Goal: Check status

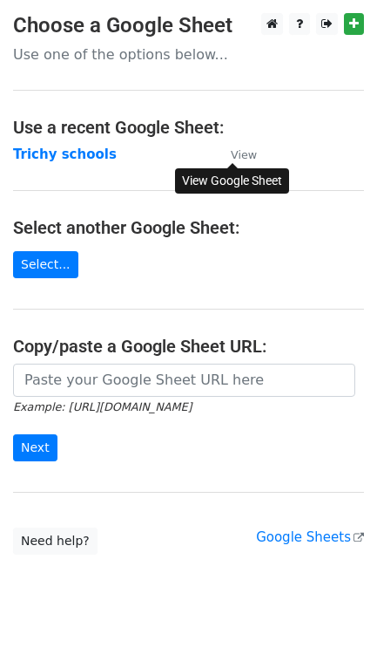
click at [239, 158] on small "View" at bounding box center [244, 154] width 26 height 13
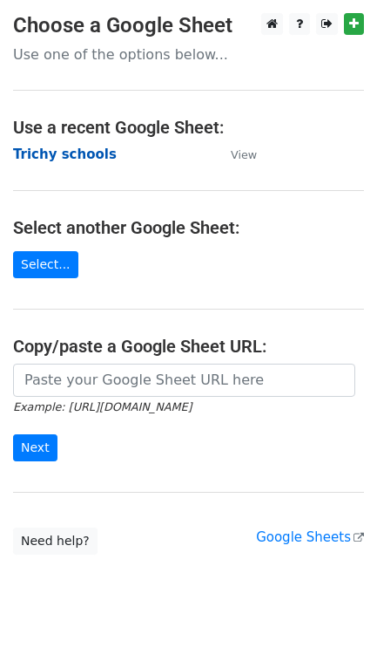
click at [51, 155] on strong "Trichy schools" at bounding box center [65, 154] width 104 height 16
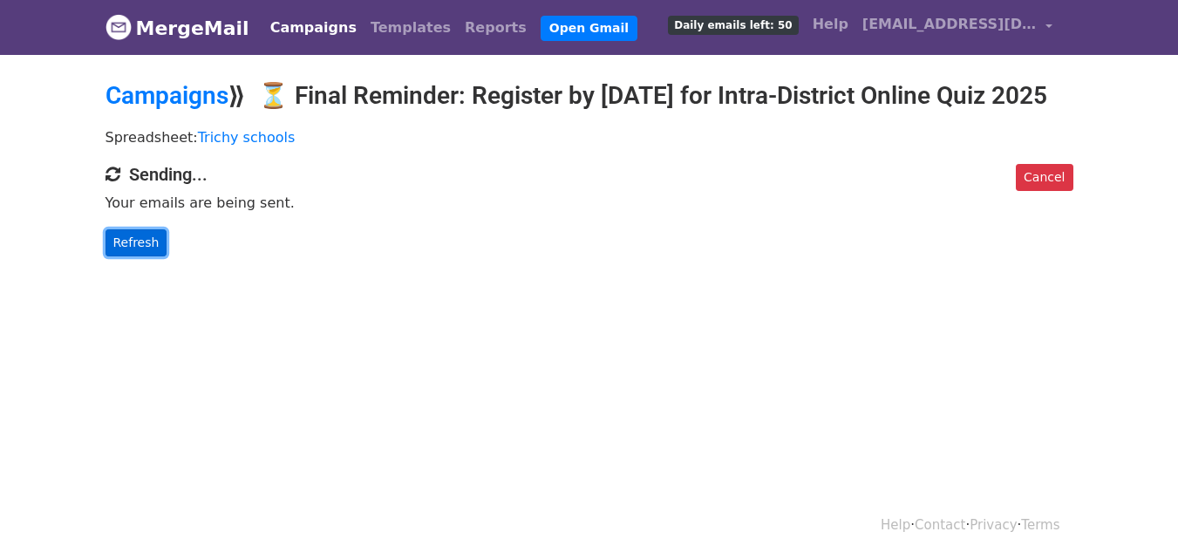
click at [129, 256] on link "Refresh" at bounding box center [136, 242] width 62 height 27
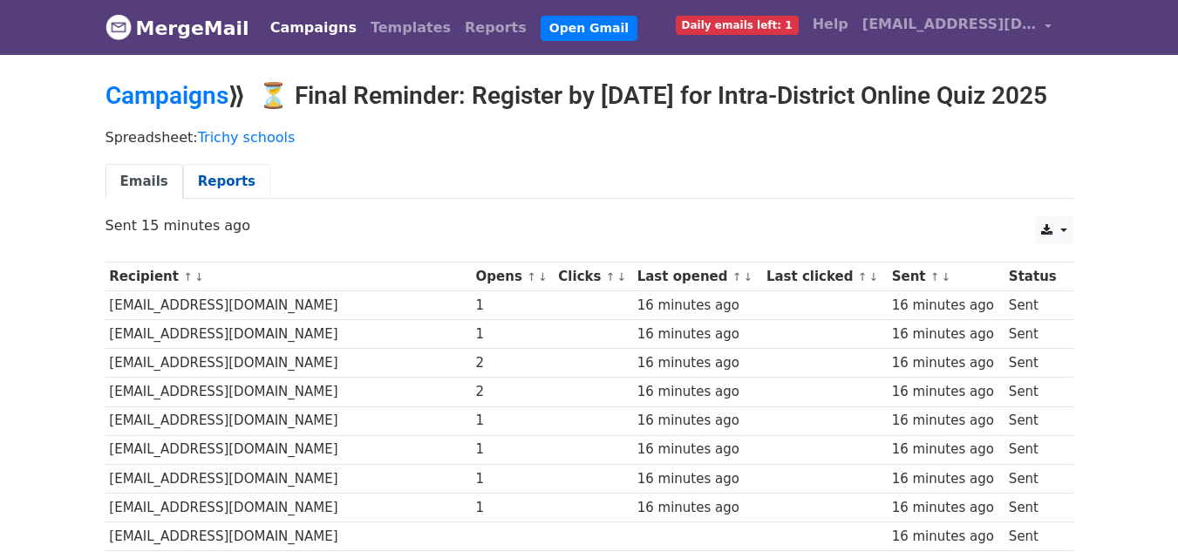
click at [193, 200] on link "Reports" at bounding box center [226, 182] width 87 height 36
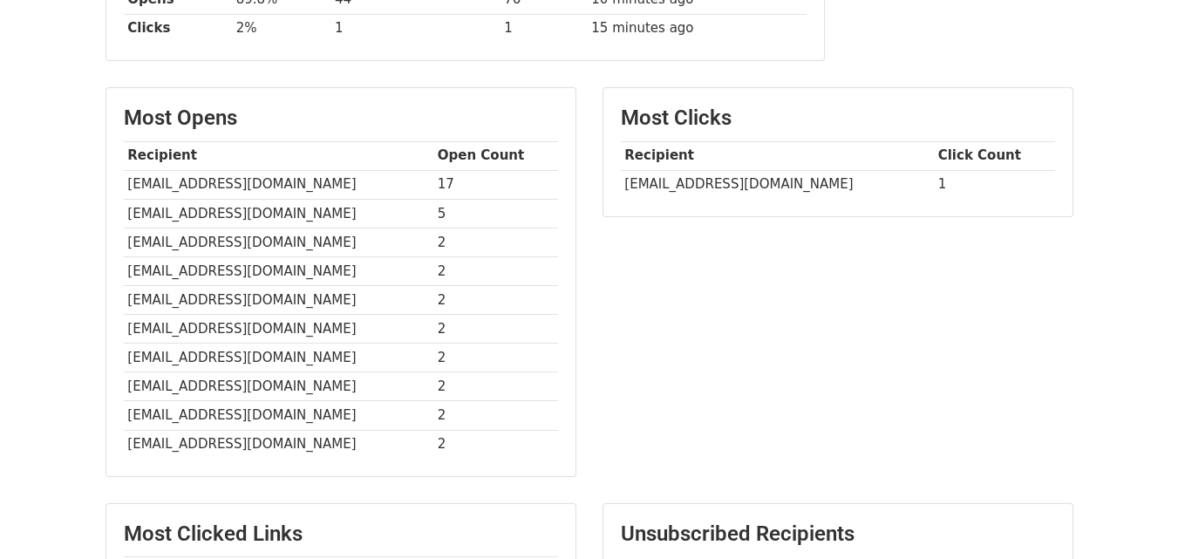
scroll to position [345, 0]
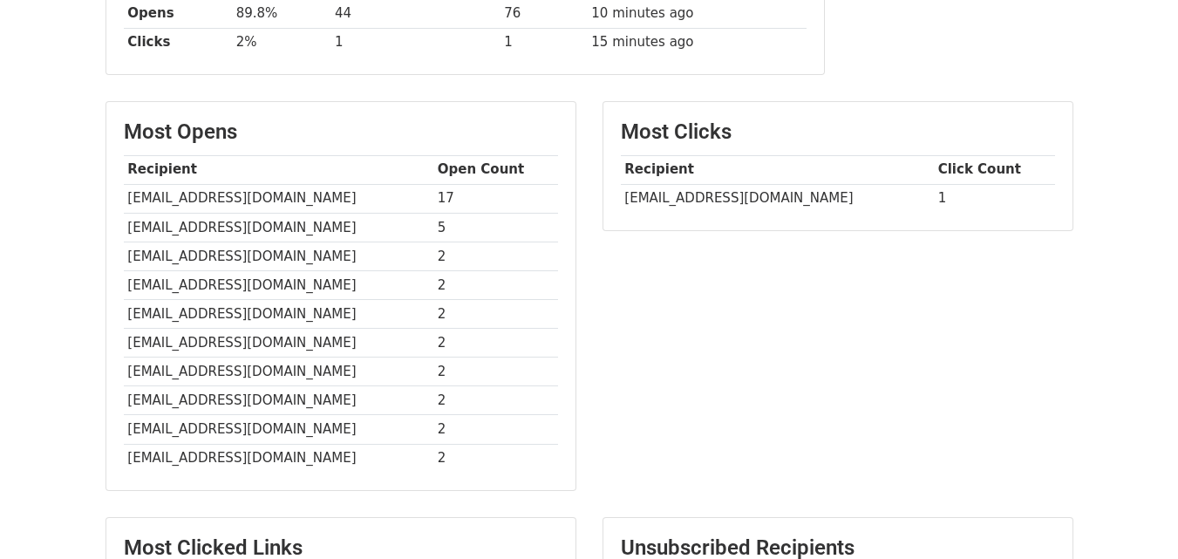
drag, startPoint x: 326, startPoint y: 227, endPoint x: 129, endPoint y: 228, distance: 197.0
click at [129, 213] on td "[EMAIL_ADDRESS][DOMAIN_NAME]" at bounding box center [278, 198] width 309 height 29
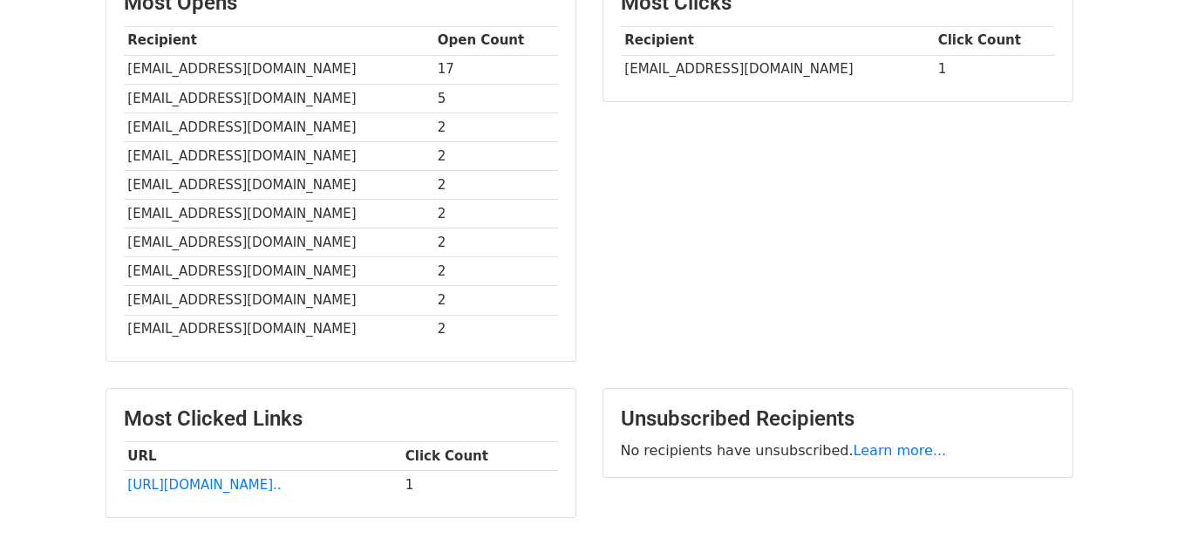
scroll to position [472, 0]
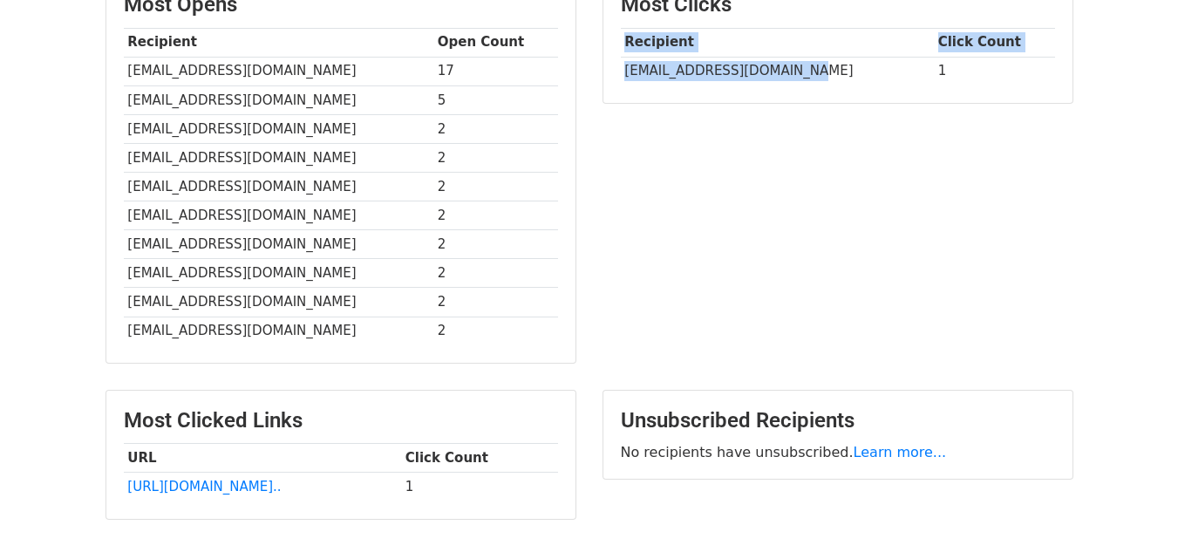
drag, startPoint x: 792, startPoint y: 102, endPoint x: 994, endPoint y: 202, distance: 224.9
click at [994, 202] on div "Most Clicks Recipient Click Count thuvakudi@tpsgroup.edu.in 1" at bounding box center [837, 177] width 497 height 407
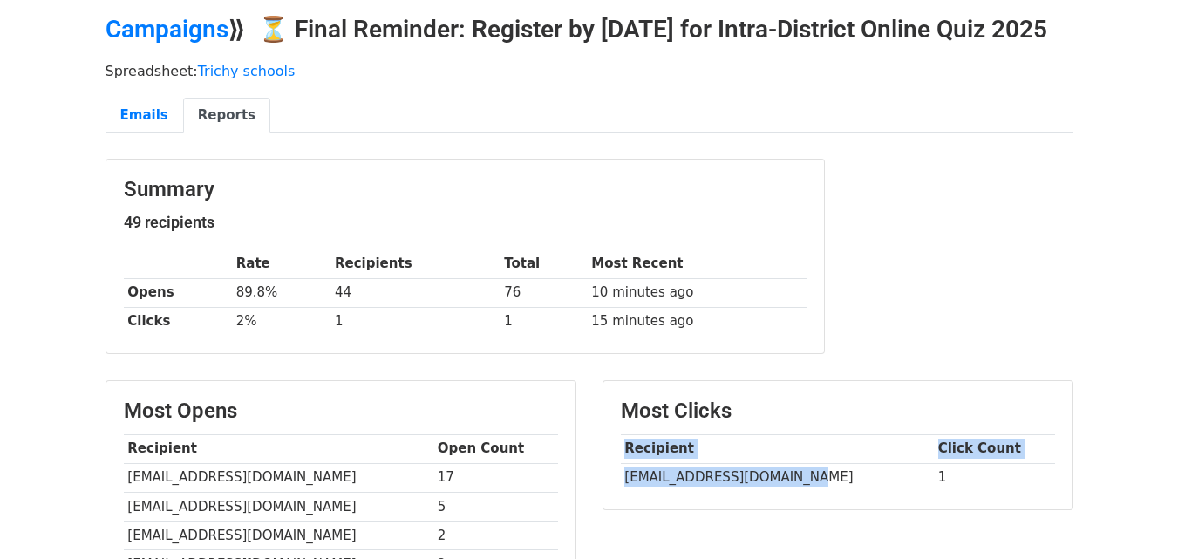
scroll to position [0, 0]
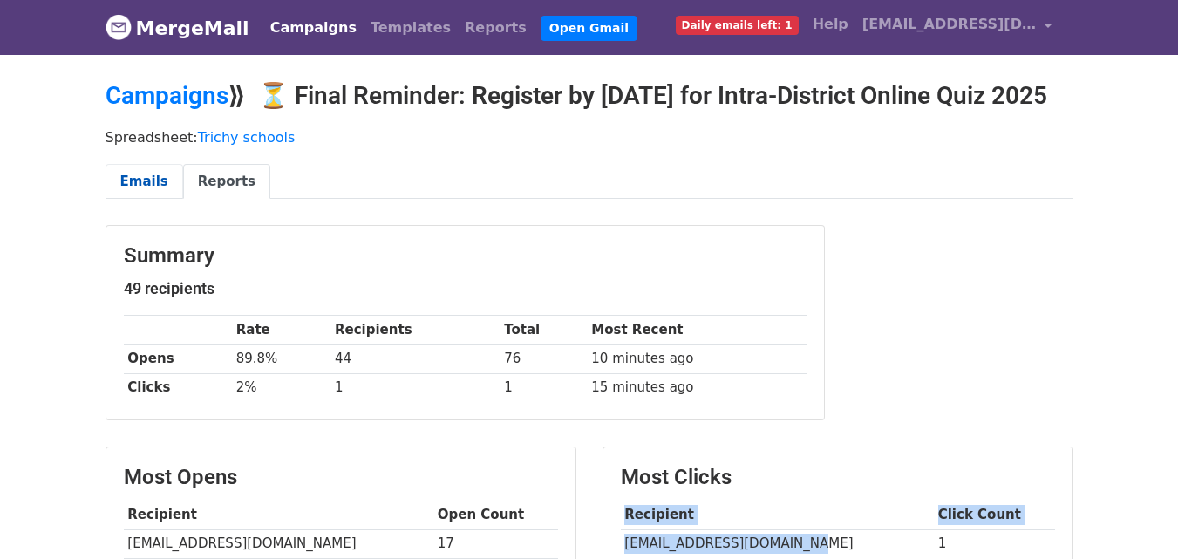
click at [146, 200] on link "Emails" at bounding box center [144, 182] width 78 height 36
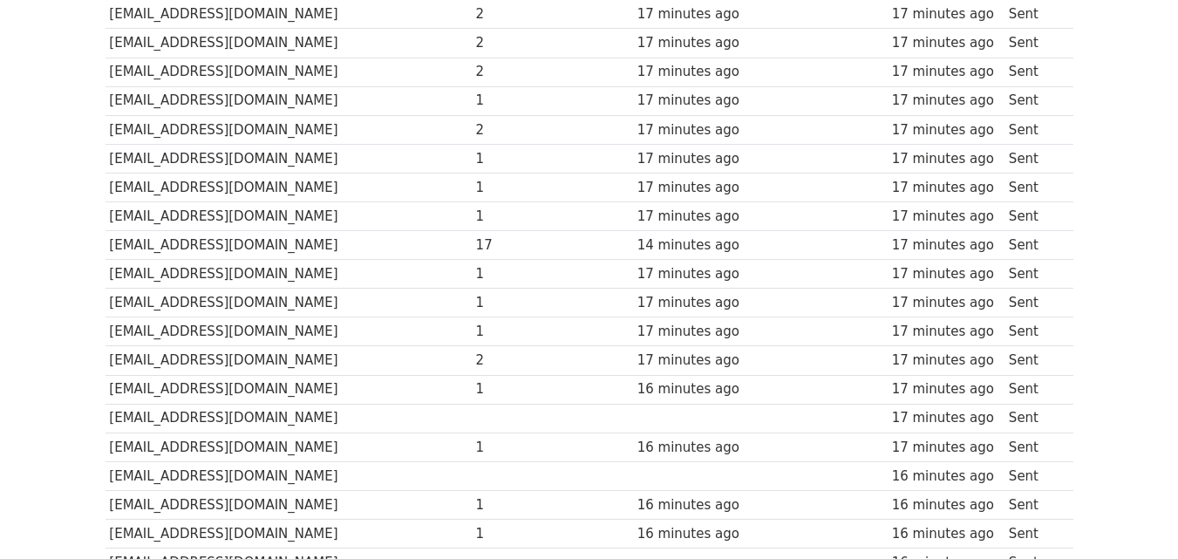
scroll to position [964, 0]
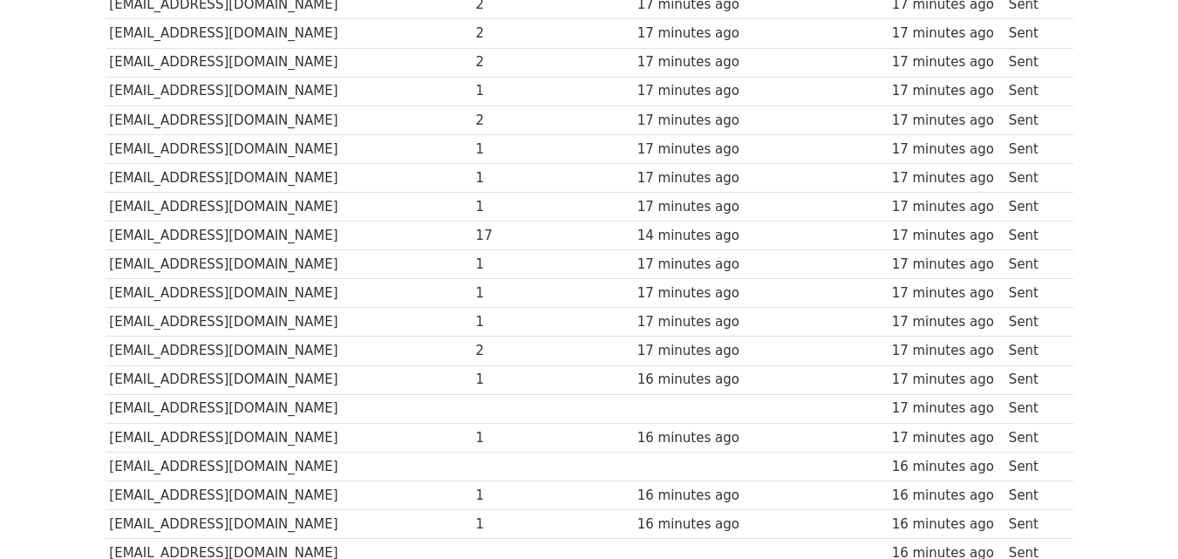
drag, startPoint x: 1187, startPoint y: 145, endPoint x: 1175, endPoint y: 414, distance: 269.6
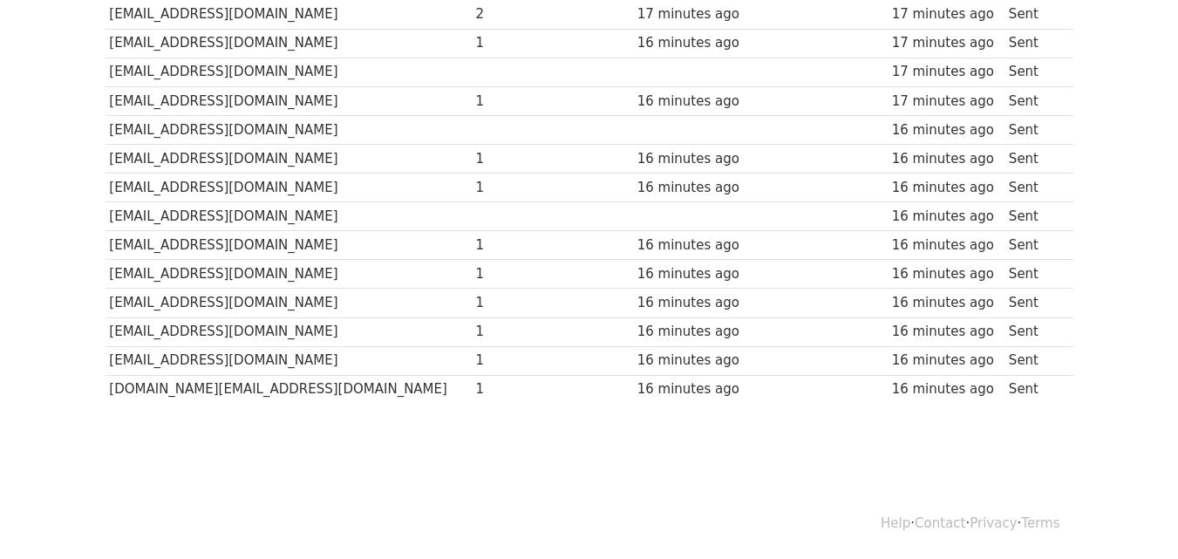
scroll to position [0, 0]
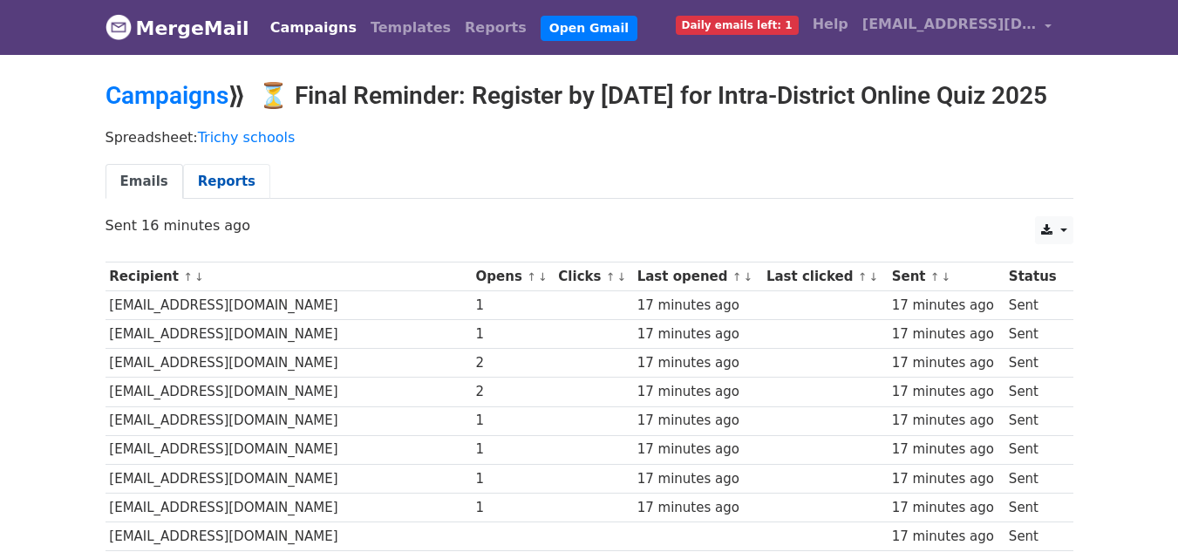
click at [194, 200] on link "Reports" at bounding box center [226, 182] width 87 height 36
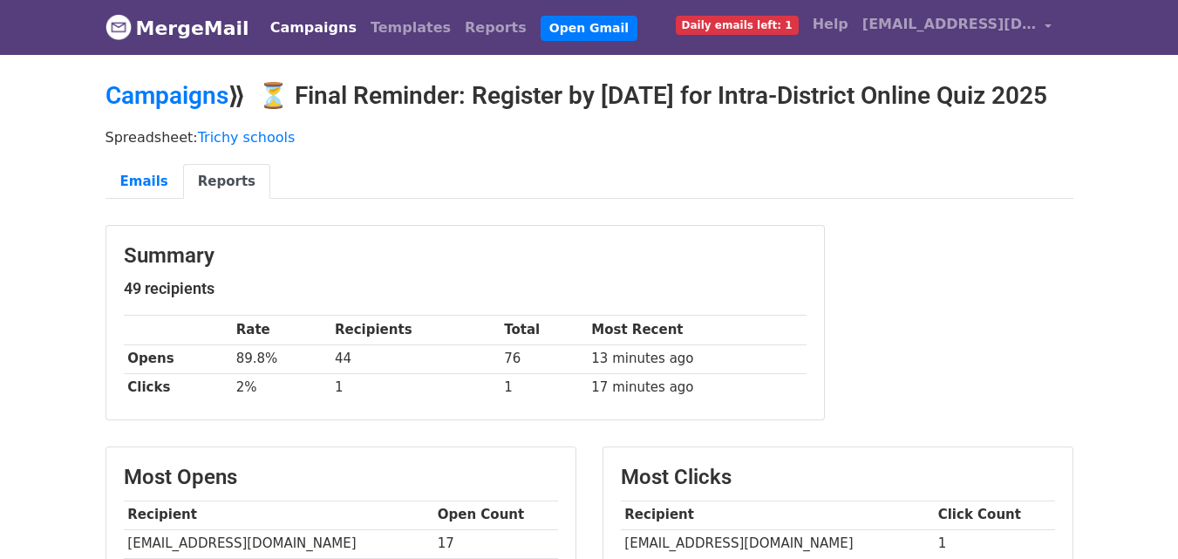
drag, startPoint x: 1182, startPoint y: 103, endPoint x: 1184, endPoint y: -76, distance: 178.7
